Goal: Find specific page/section: Find specific page/section

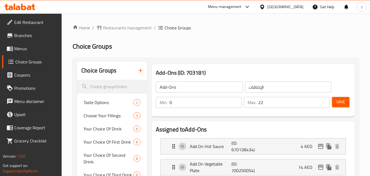
click at [289, 6] on div "United Arab Emirates" at bounding box center [285, 7] width 36 height 6
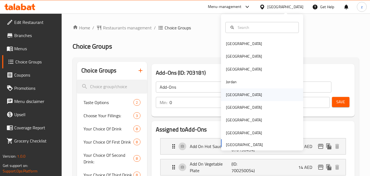
click at [231, 93] on div "[GEOGRAPHIC_DATA]" at bounding box center [244, 94] width 36 height 6
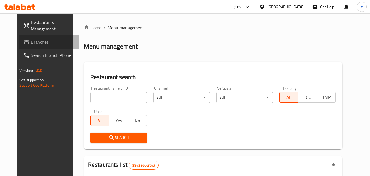
click at [31, 41] on span "Branches" at bounding box center [52, 42] width 43 height 7
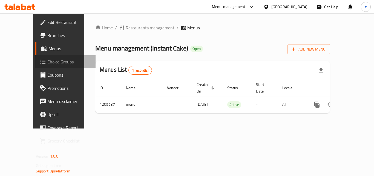
click at [47, 61] on span "Choice Groups" at bounding box center [69, 61] width 44 height 7
